Goal: Information Seeking & Learning: Find specific page/section

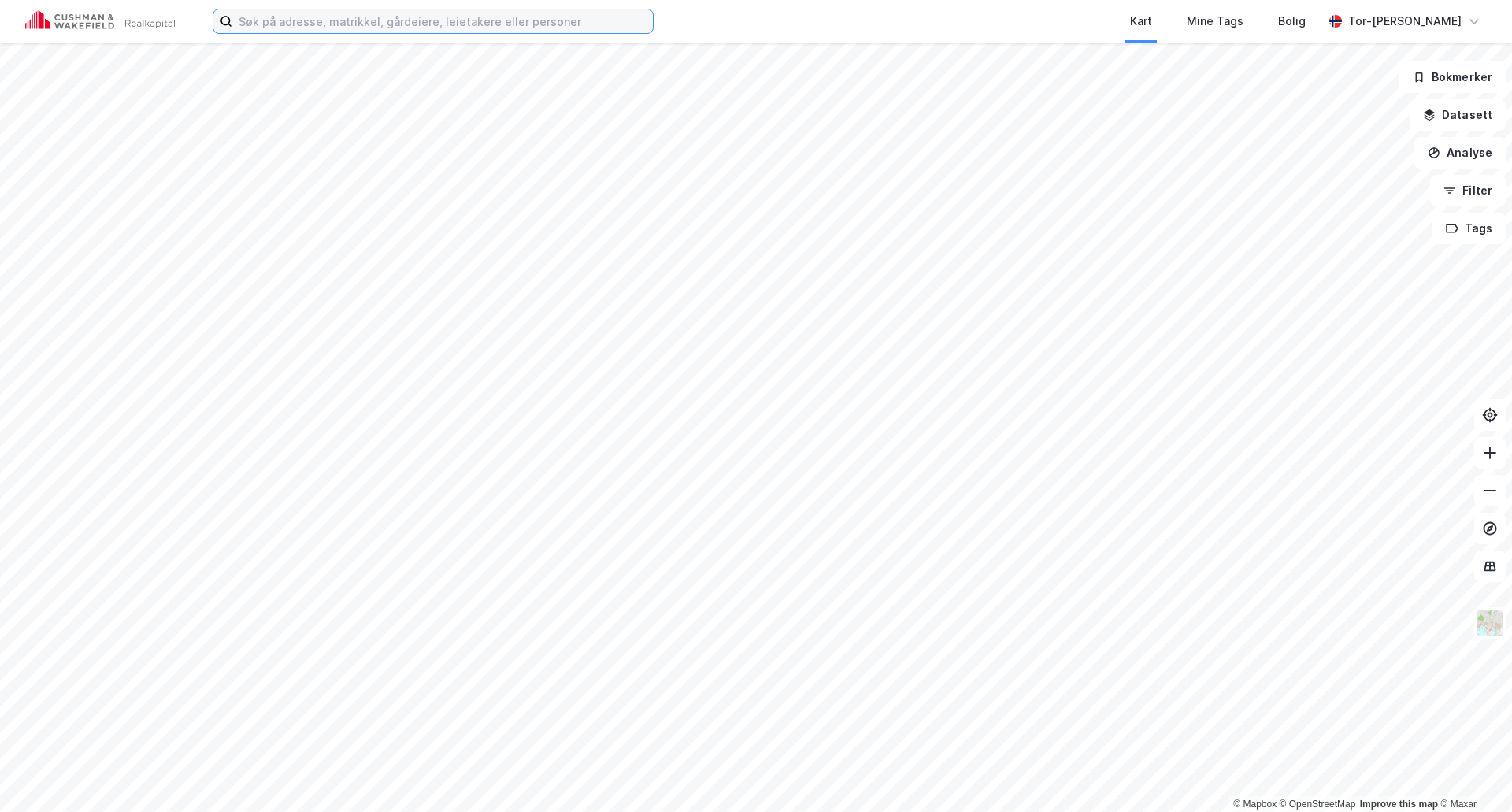
click at [244, 18] on input at bounding box center [442, 21] width 420 height 24
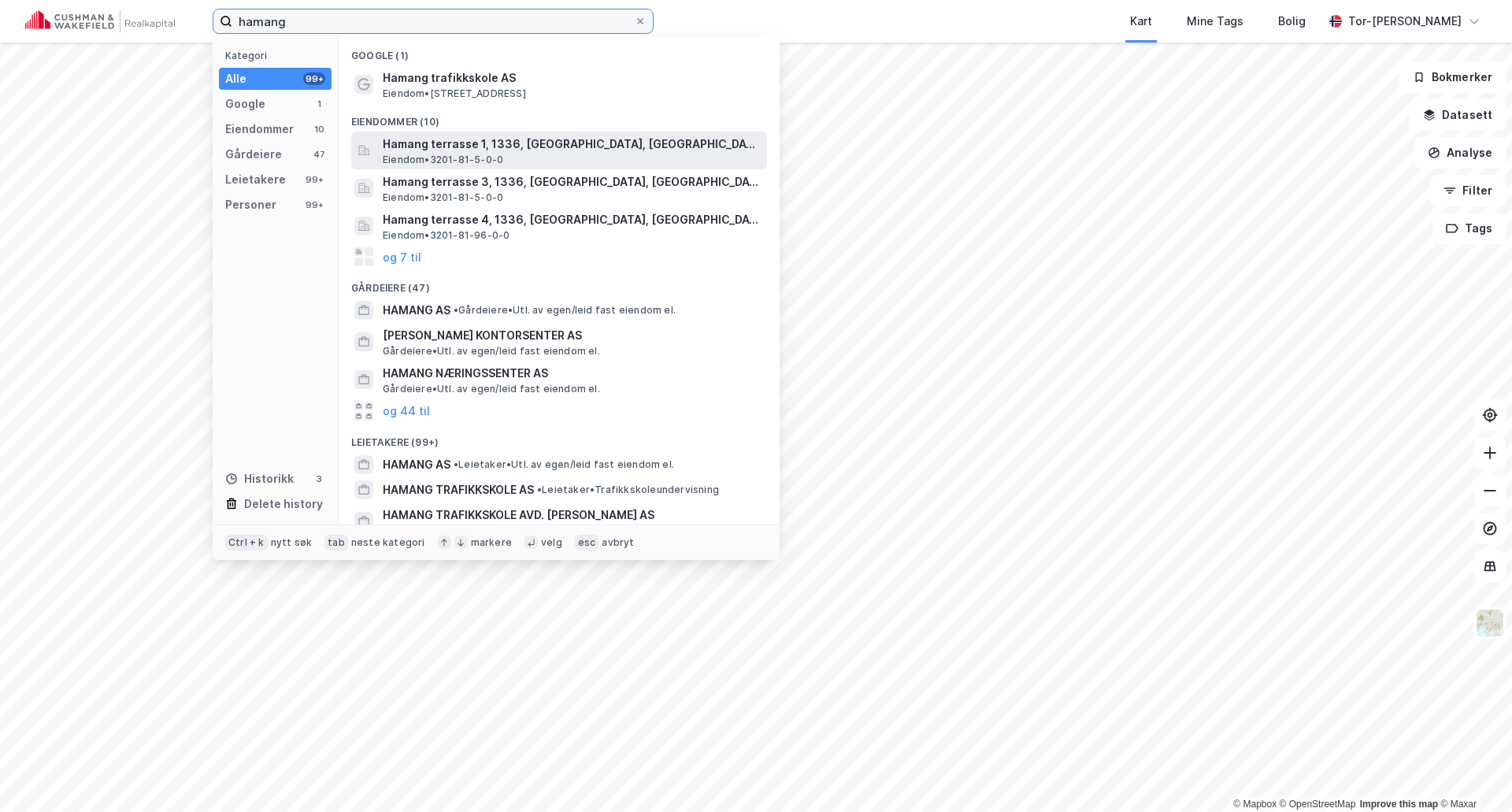
type input "hamang"
click at [482, 141] on span "Hamang terrasse 1, 1336, [GEOGRAPHIC_DATA], [GEOGRAPHIC_DATA]" at bounding box center [572, 144] width 378 height 19
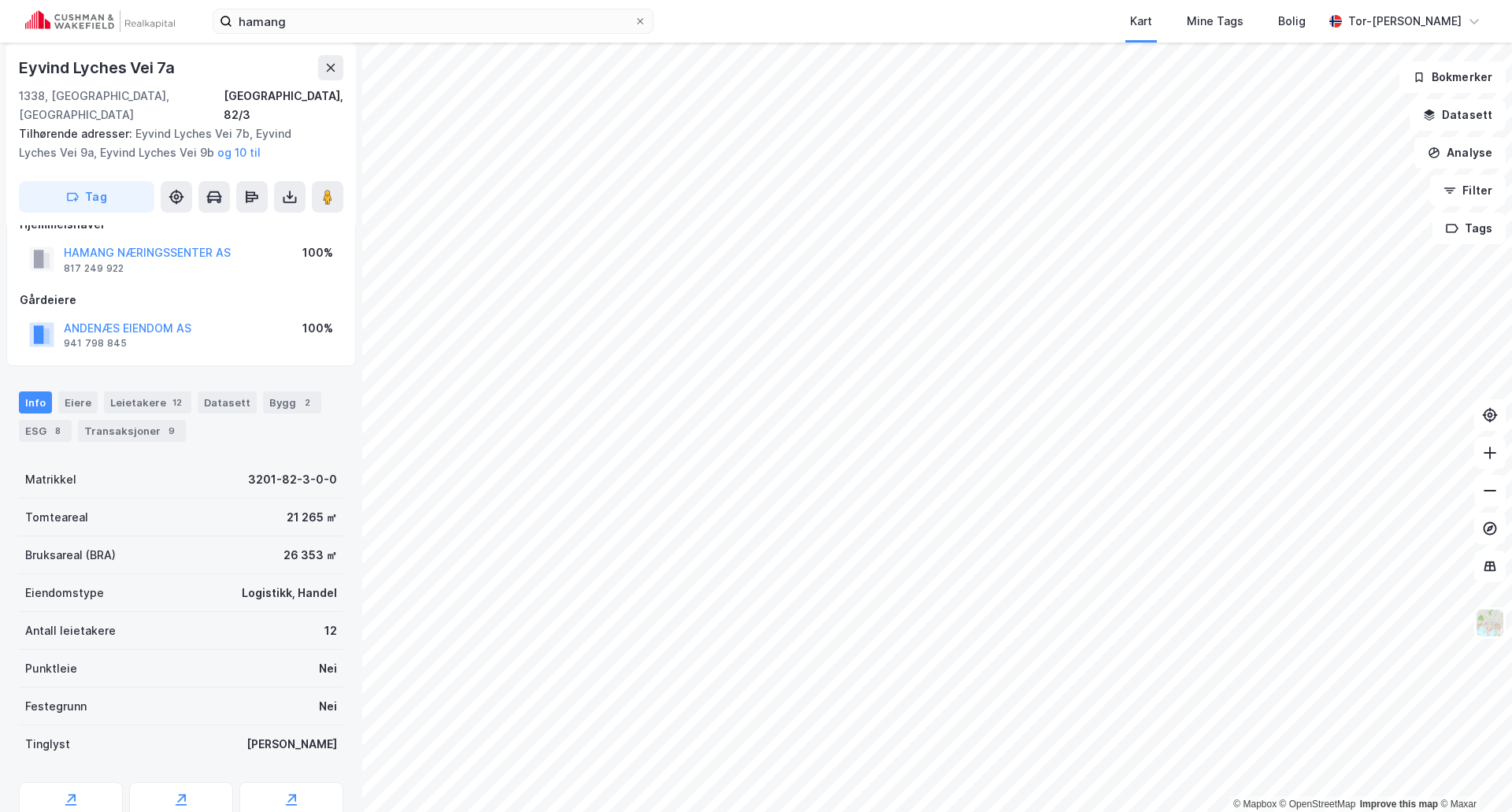
scroll to position [83, 0]
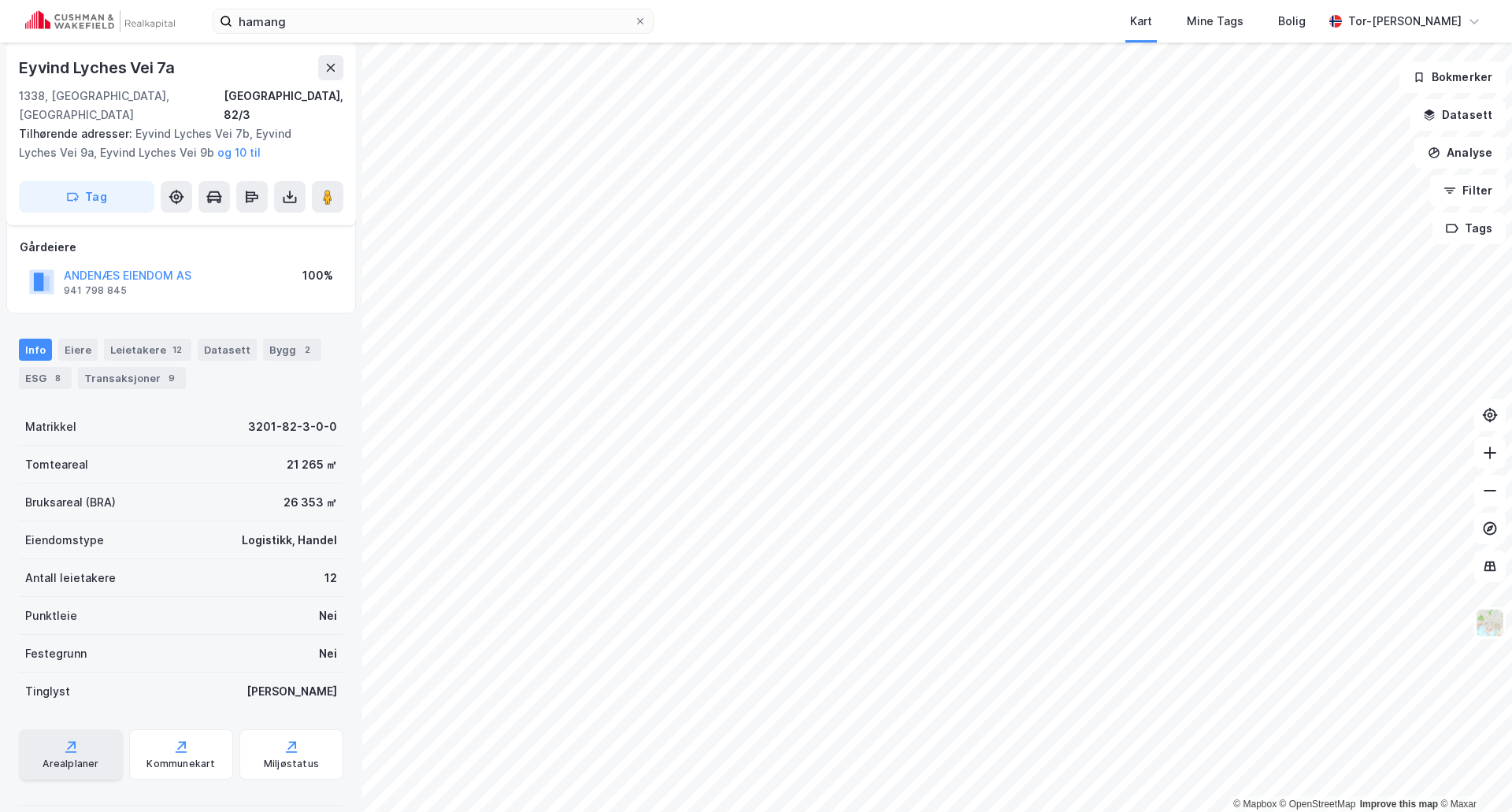
click at [52, 734] on div "Arealplaner" at bounding box center [71, 755] width 104 height 51
